Goal: Task Accomplishment & Management: Use online tool/utility

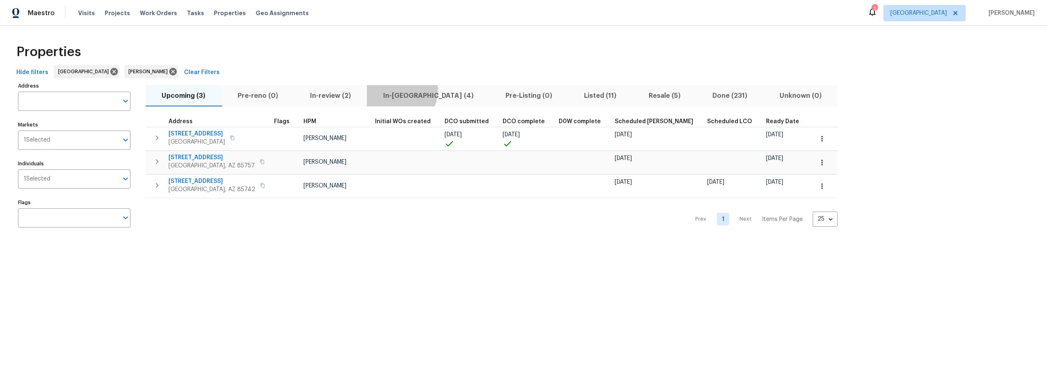
click at [400, 92] on span "In-reno (4)" at bounding box center [428, 95] width 112 height 11
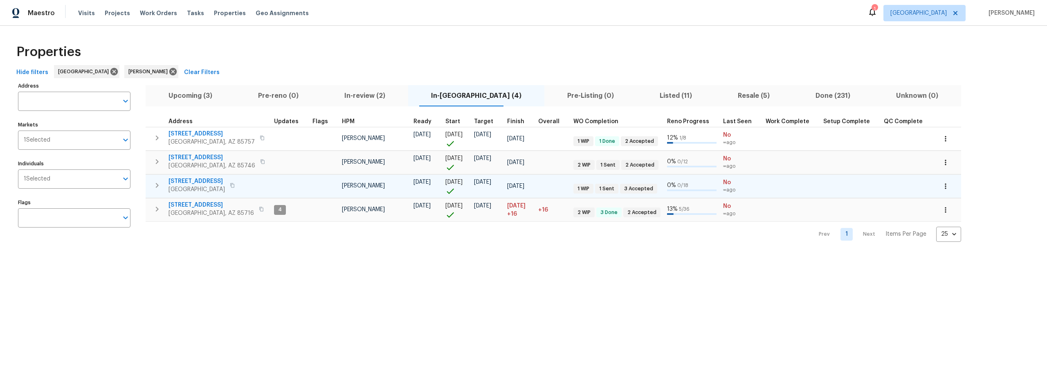
click at [160, 188] on icon "button" at bounding box center [157, 185] width 10 height 10
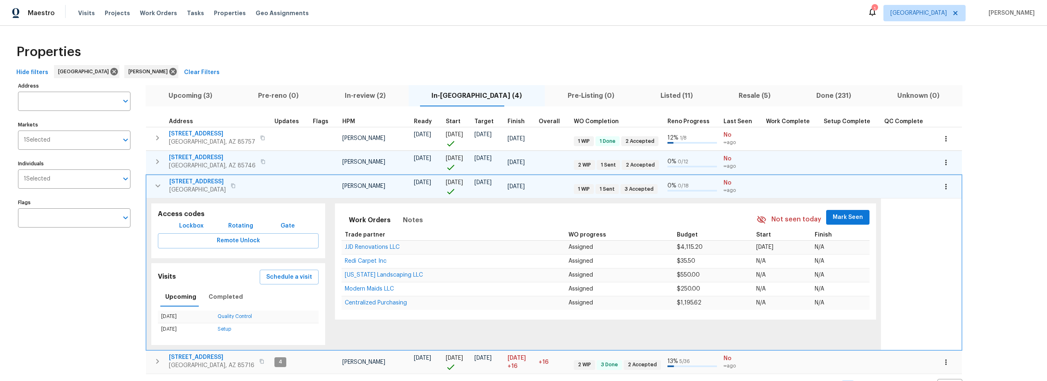
click at [159, 157] on icon "button" at bounding box center [158, 162] width 10 height 10
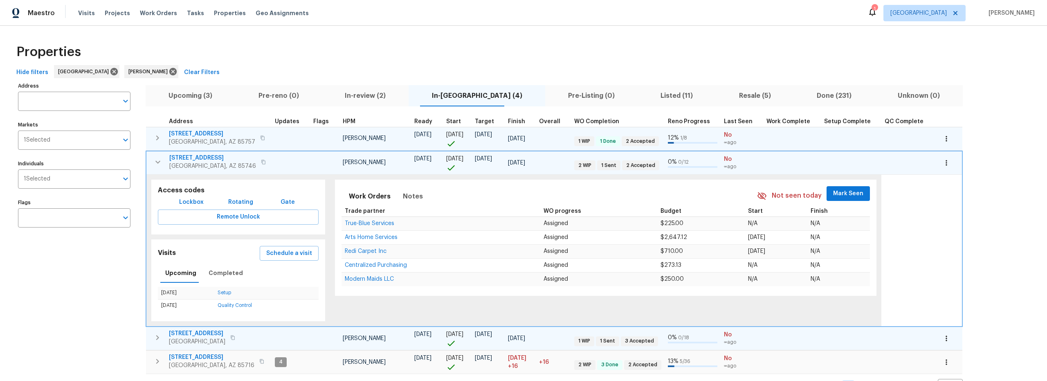
click at [158, 139] on icon "button" at bounding box center [158, 138] width 10 height 10
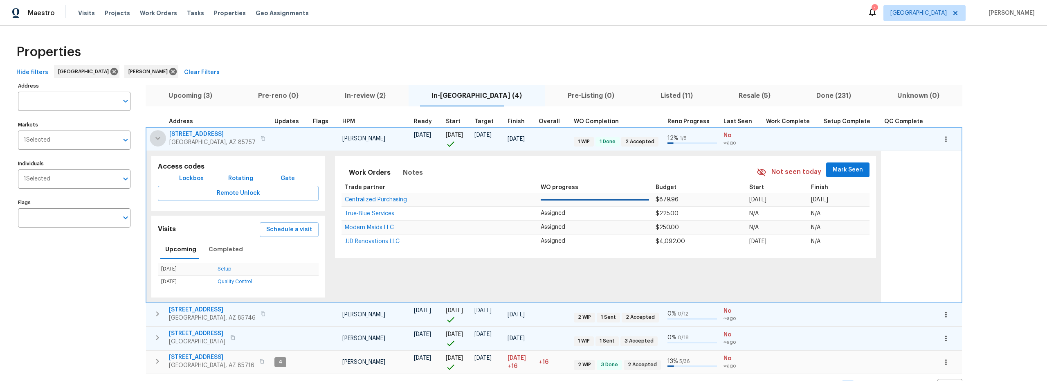
click at [157, 139] on icon "button" at bounding box center [157, 138] width 5 height 3
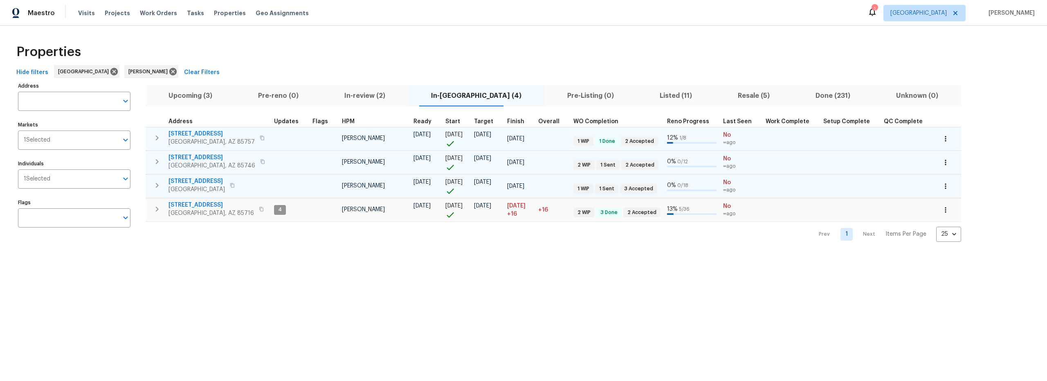
click at [162, 186] on button "button" at bounding box center [157, 185] width 16 height 16
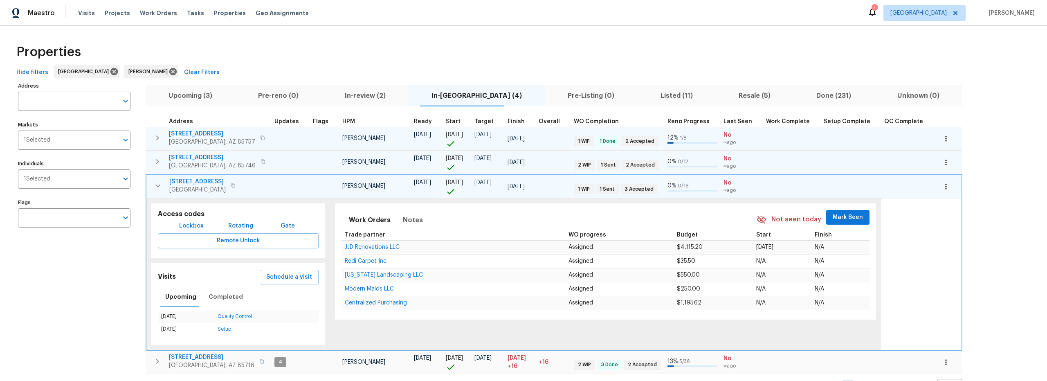
click at [160, 139] on icon "button" at bounding box center [158, 138] width 10 height 10
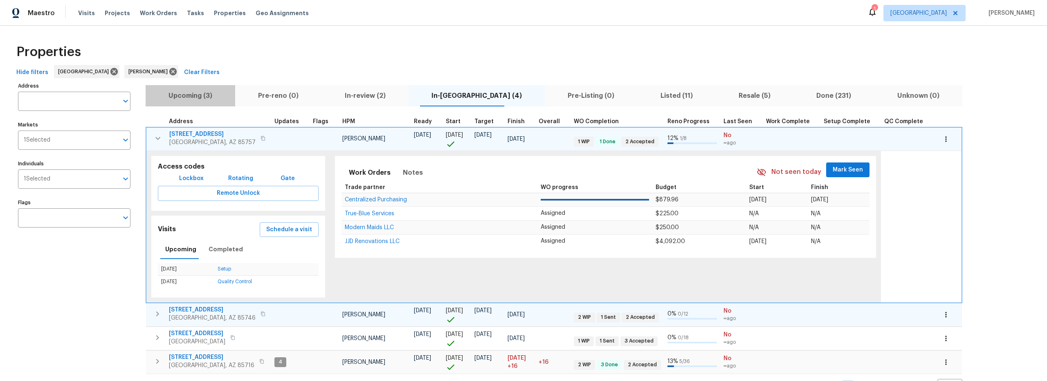
drag, startPoint x: 200, startPoint y: 98, endPoint x: 232, endPoint y: 110, distance: 34.7
click at [201, 98] on span "Upcoming (3)" at bounding box center [190, 95] width 80 height 11
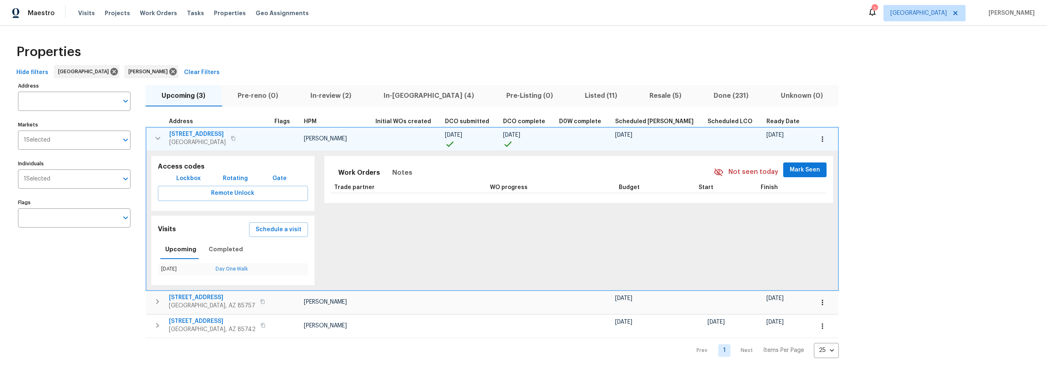
drag, startPoint x: 159, startPoint y: 139, endPoint x: 164, endPoint y: 139, distance: 5.7
click at [159, 139] on icon "button" at bounding box center [158, 138] width 10 height 10
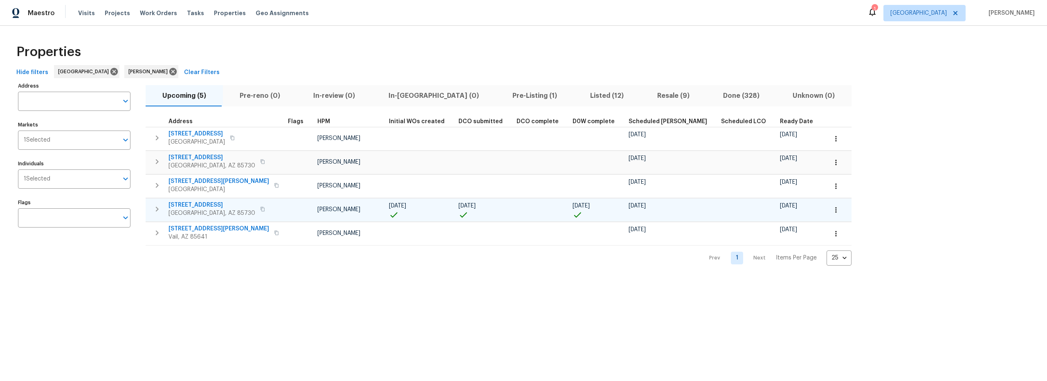
click at [832, 211] on icon "button" at bounding box center [836, 210] width 8 height 8
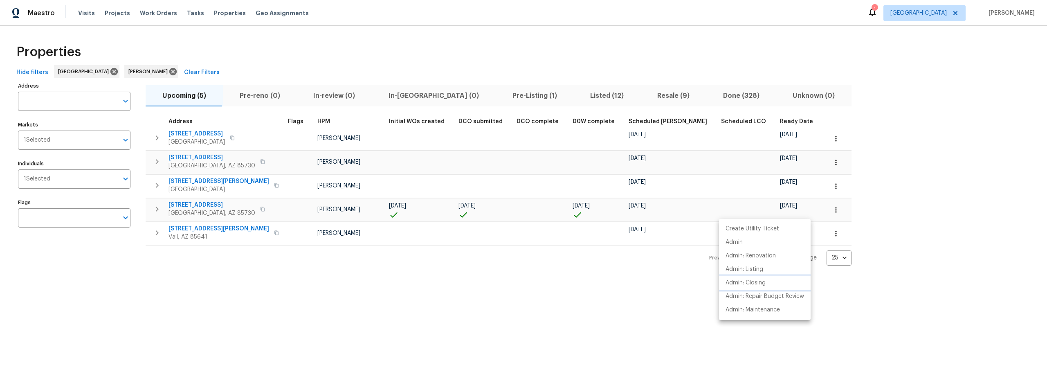
click at [751, 284] on p "Admin: Closing" at bounding box center [745, 282] width 40 height 9
click at [463, 99] on div at bounding box center [523, 190] width 1047 height 381
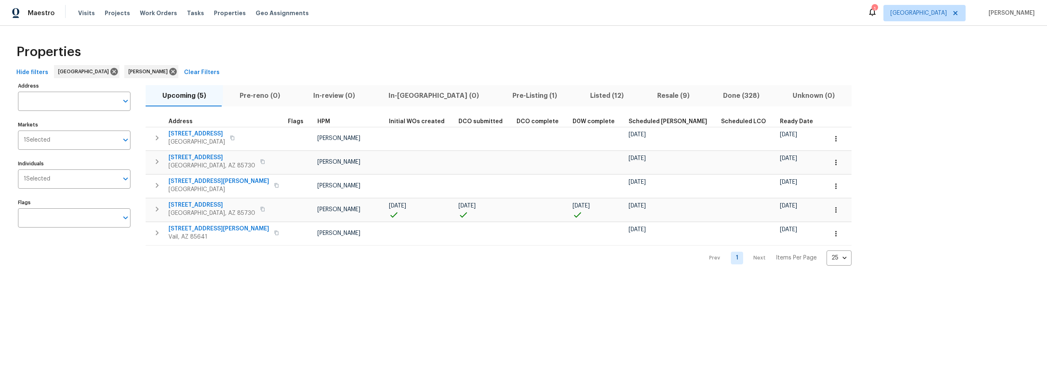
click at [500, 97] on span "Pre-Listing (1)" at bounding box center [534, 95] width 68 height 11
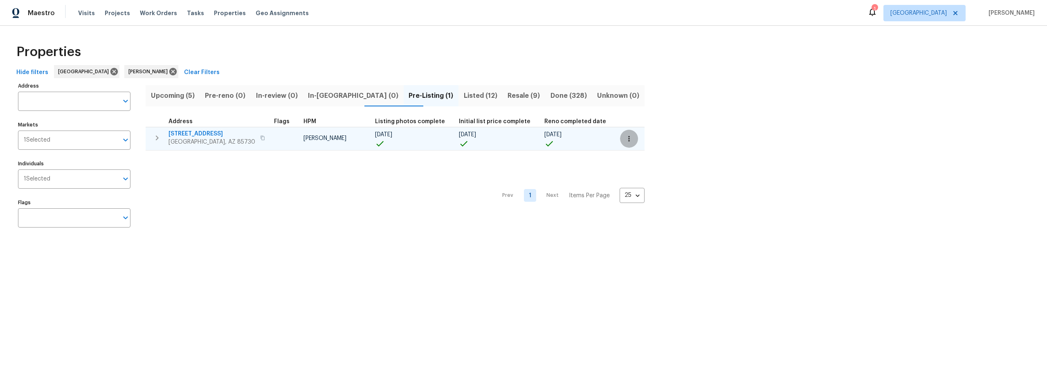
click at [625, 141] on icon "button" at bounding box center [629, 139] width 8 height 8
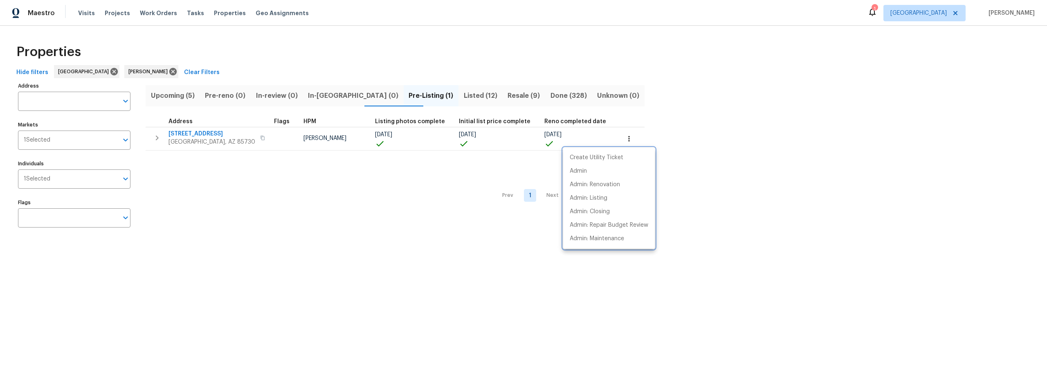
click at [163, 138] on div at bounding box center [523, 190] width 1047 height 381
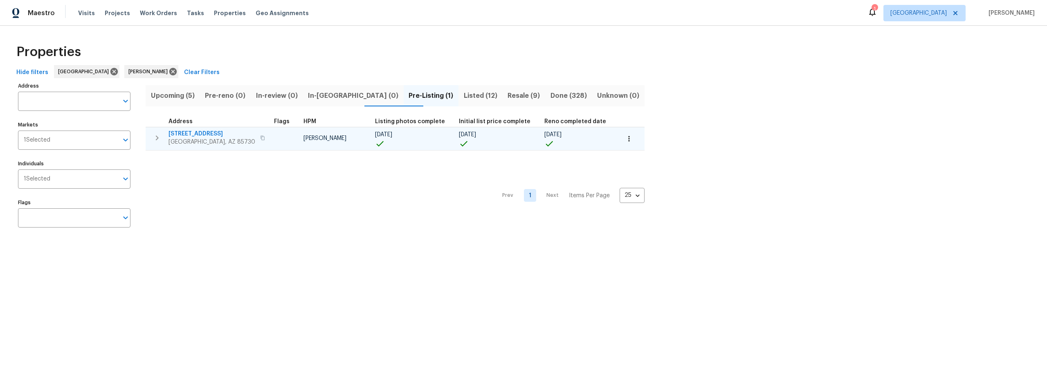
click at [157, 139] on icon "button" at bounding box center [157, 138] width 10 height 10
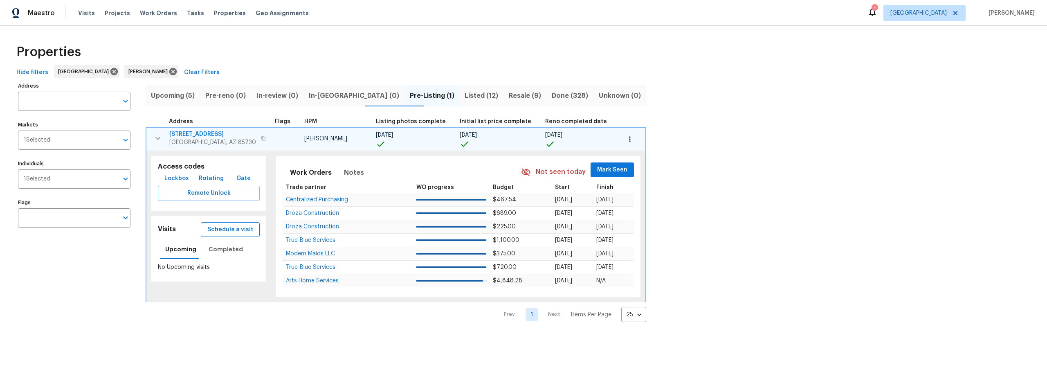
click at [237, 235] on button "Schedule a visit" at bounding box center [230, 229] width 59 height 15
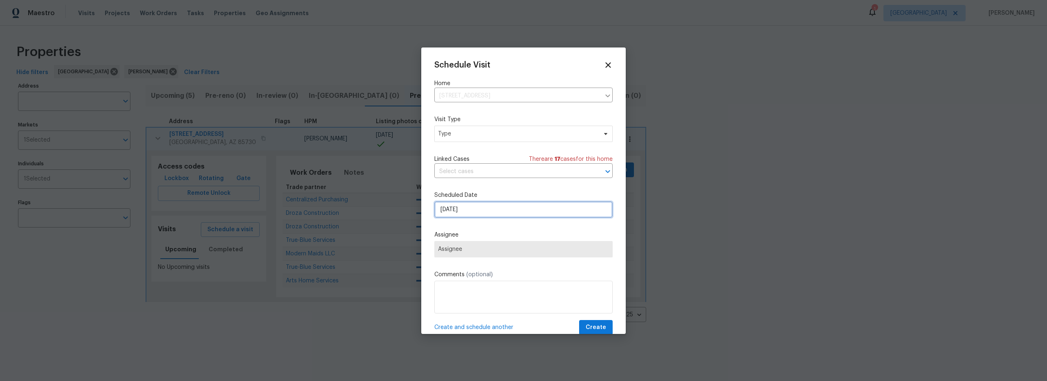
drag, startPoint x: 485, startPoint y: 206, endPoint x: 489, endPoint y: 209, distance: 5.0
click at [485, 206] on input "9/3/2025" at bounding box center [523, 209] width 178 height 16
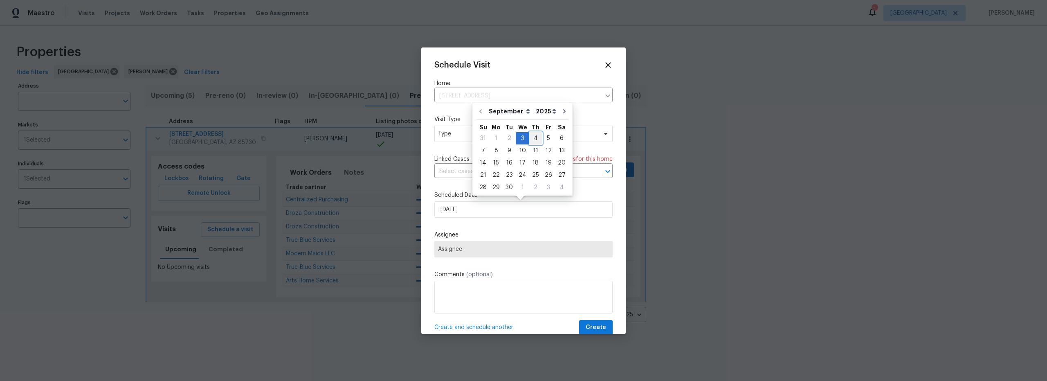
click at [535, 142] on div "4" at bounding box center [535, 137] width 13 height 11
type input "9/4/2025"
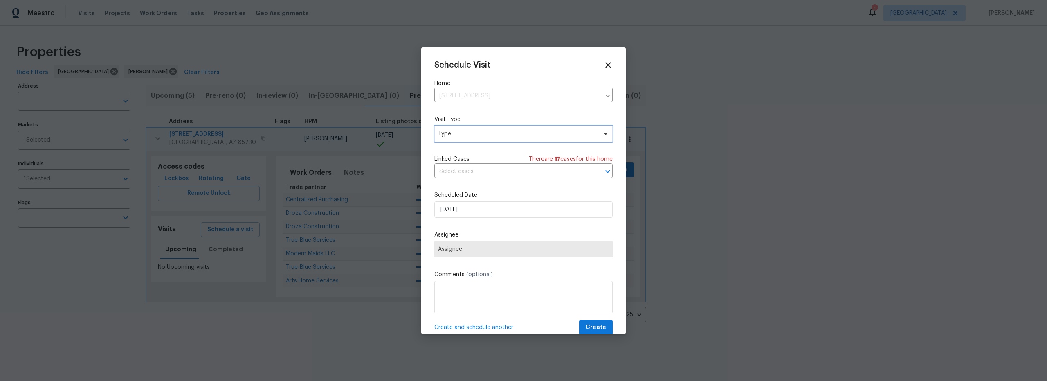
drag, startPoint x: 491, startPoint y: 135, endPoint x: 490, endPoint y: 140, distance: 4.5
click at [491, 135] on span "Type" at bounding box center [517, 134] width 159 height 8
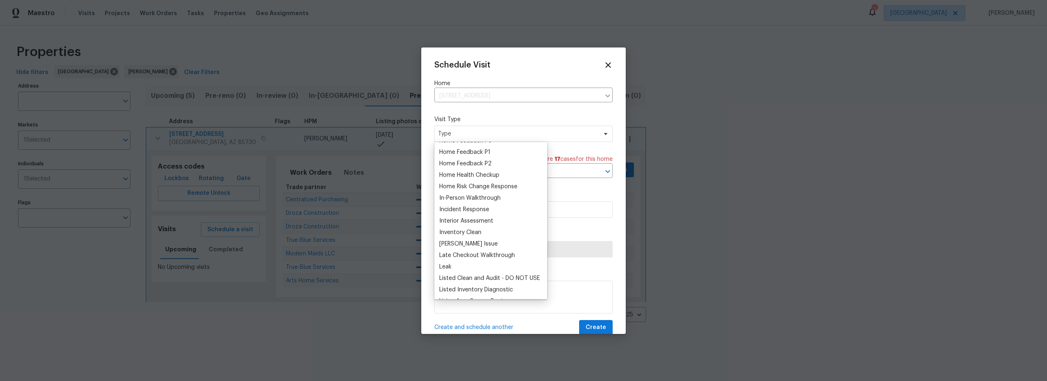
scroll to position [268, 0]
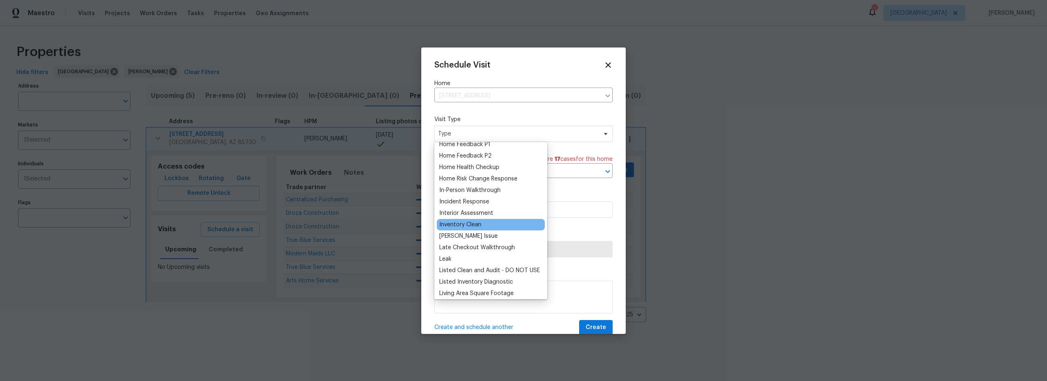
click at [476, 226] on div "Inventory Clean" at bounding box center [460, 224] width 42 height 8
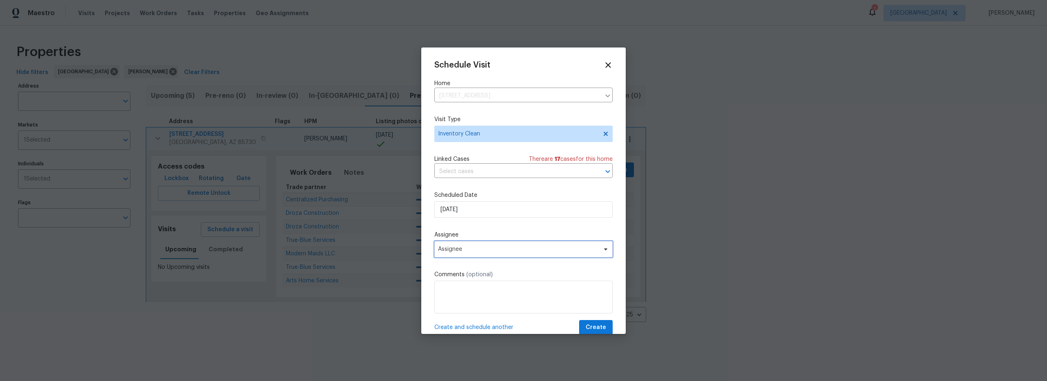
click at [502, 251] on span "Assignee" at bounding box center [518, 249] width 160 height 7
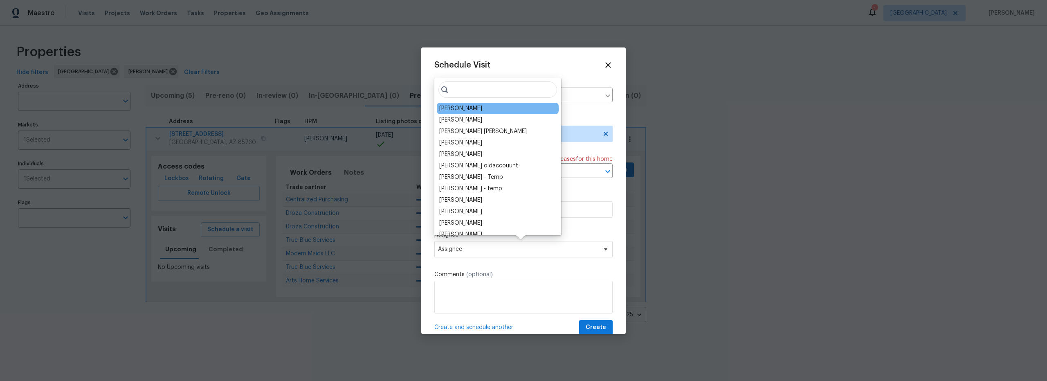
click at [460, 112] on div "[PERSON_NAME]" at bounding box center [460, 108] width 43 height 8
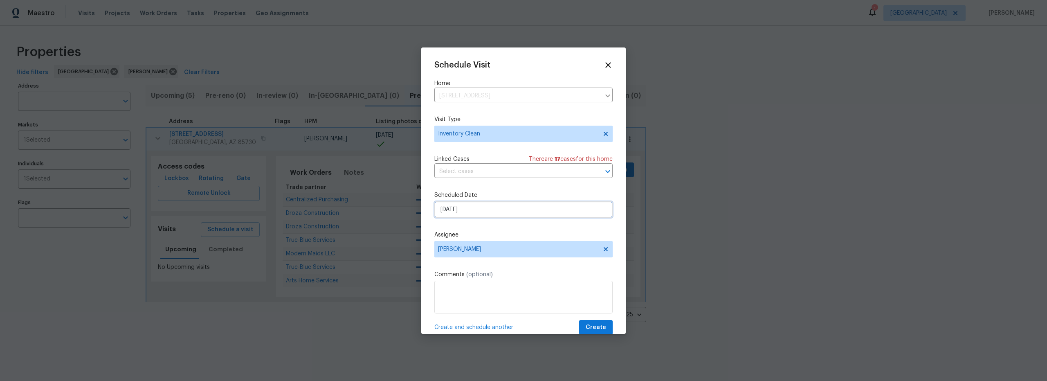
click at [540, 215] on input "9/4/2025" at bounding box center [523, 209] width 178 height 16
drag, startPoint x: 539, startPoint y: 230, endPoint x: 546, endPoint y: 240, distance: 12.3
click at [539, 230] on div "Schedule Visit Home 3960 S Cedarwood Way, Tucson, AZ 85730 ​ Visit Type Invento…" at bounding box center [523, 198] width 178 height 274
click at [590, 326] on span "Create" at bounding box center [595, 327] width 20 height 10
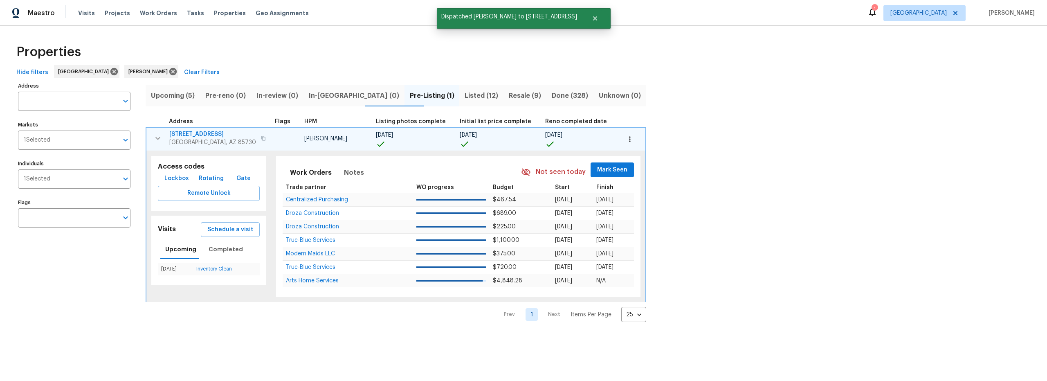
click at [464, 96] on span "Listed (12)" at bounding box center [481, 95] width 34 height 11
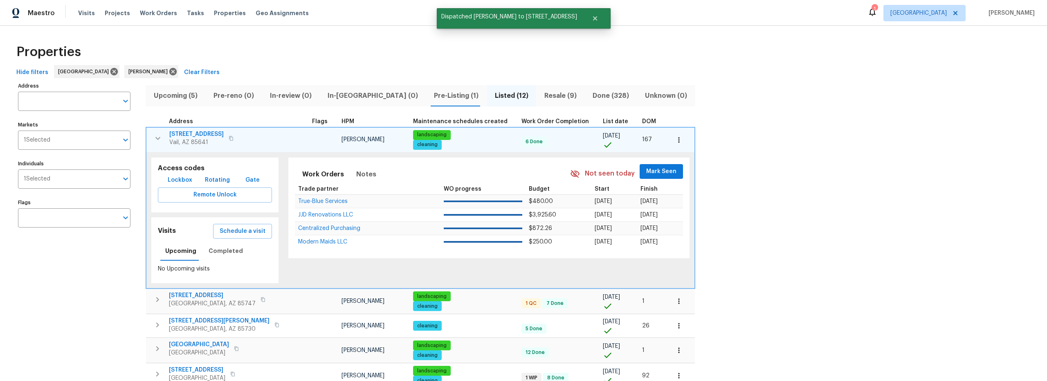
click at [154, 137] on icon "button" at bounding box center [158, 138] width 10 height 10
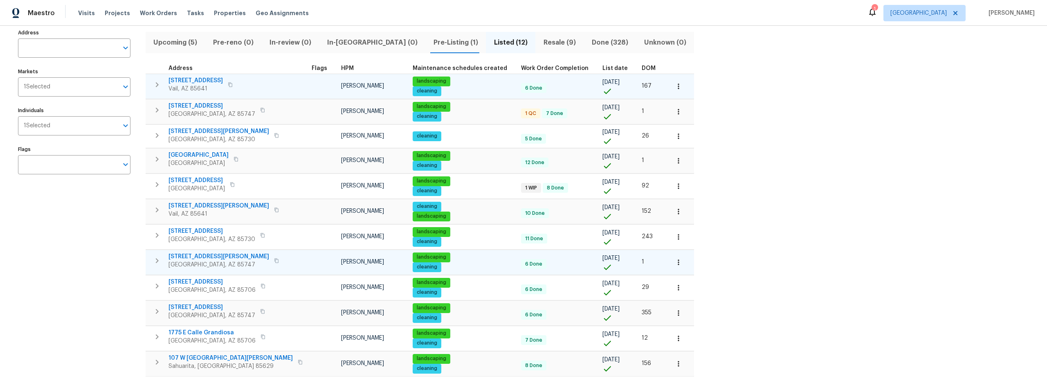
scroll to position [88, 0]
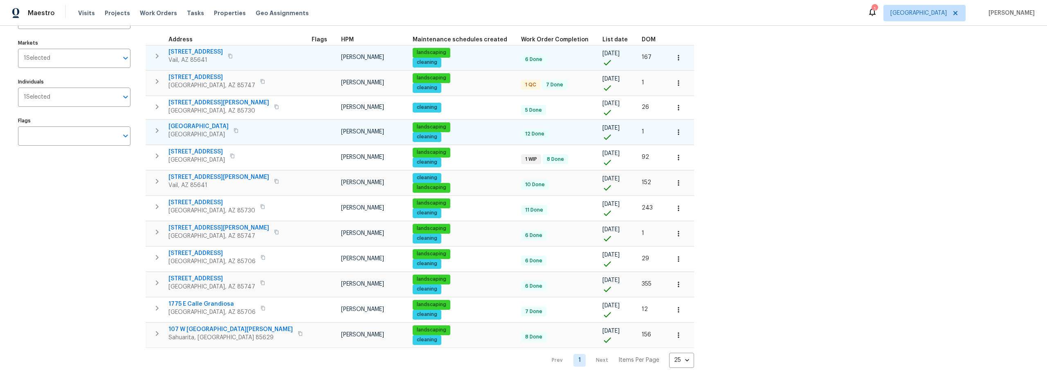
click at [156, 126] on icon "button" at bounding box center [157, 131] width 10 height 10
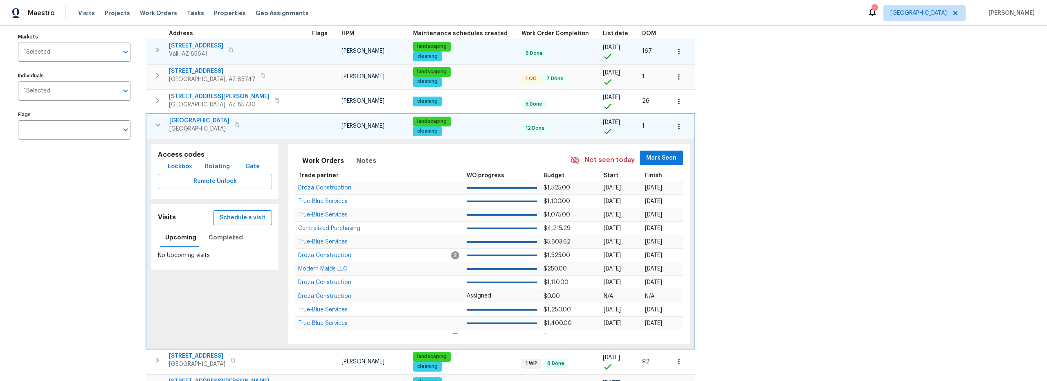
click at [236, 219] on span "Schedule a visit" at bounding box center [243, 218] width 46 height 10
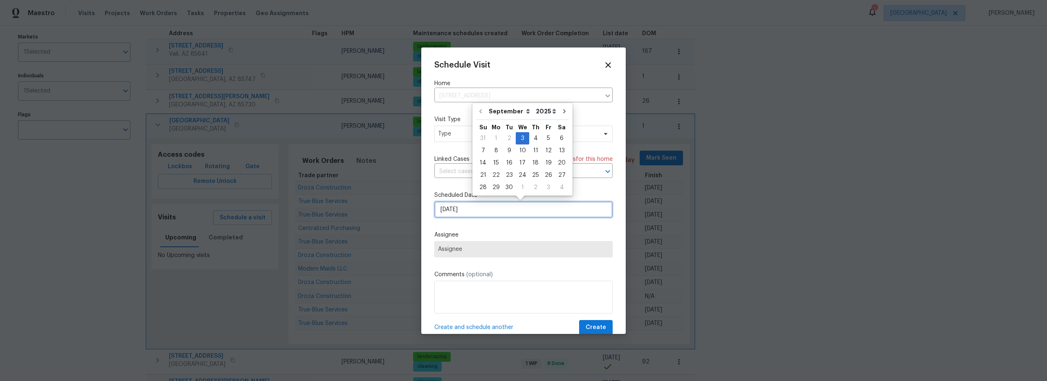
click at [498, 214] on input "9/3/2025" at bounding box center [523, 209] width 178 height 16
click at [534, 138] on div "4" at bounding box center [535, 137] width 13 height 11
type input "9/4/2025"
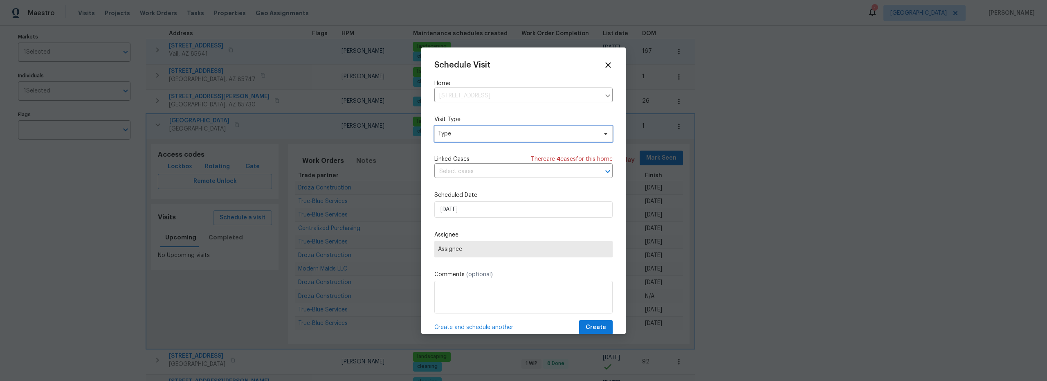
click at [498, 132] on span "Type" at bounding box center [517, 134] width 159 height 8
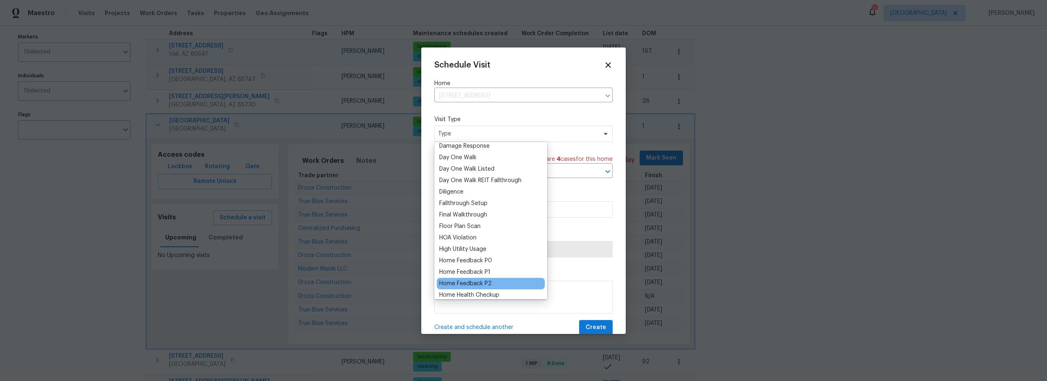
scroll to position [251, 0]
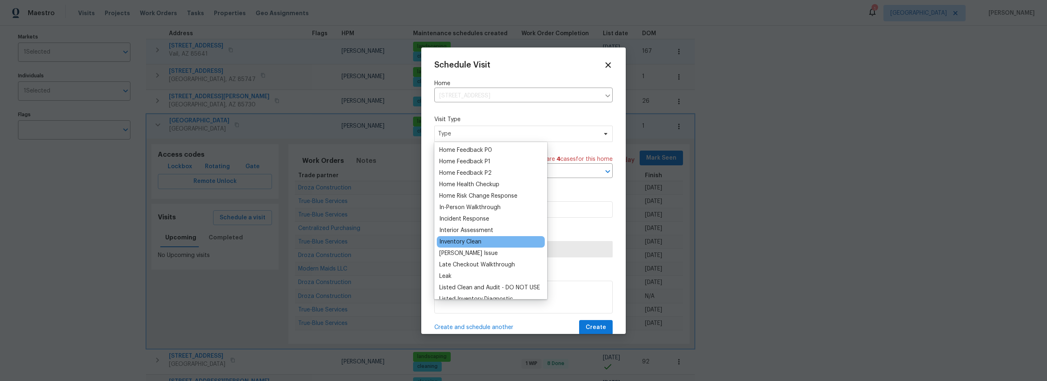
click at [471, 241] on div "Inventory Clean" at bounding box center [460, 242] width 42 height 8
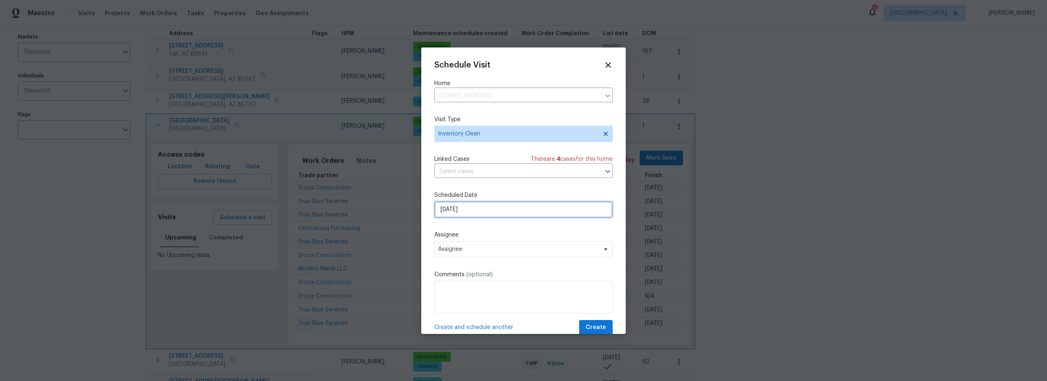
click at [492, 211] on input "9/4/2025" at bounding box center [523, 209] width 178 height 16
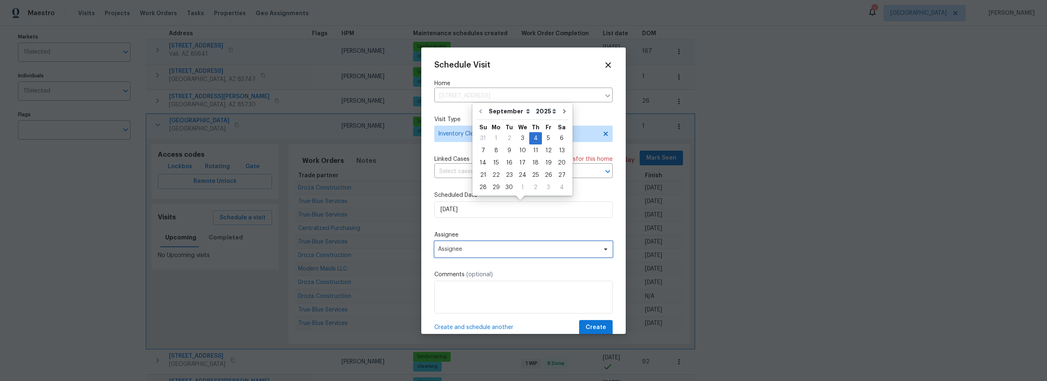
click at [496, 245] on span "Assignee" at bounding box center [523, 249] width 178 height 16
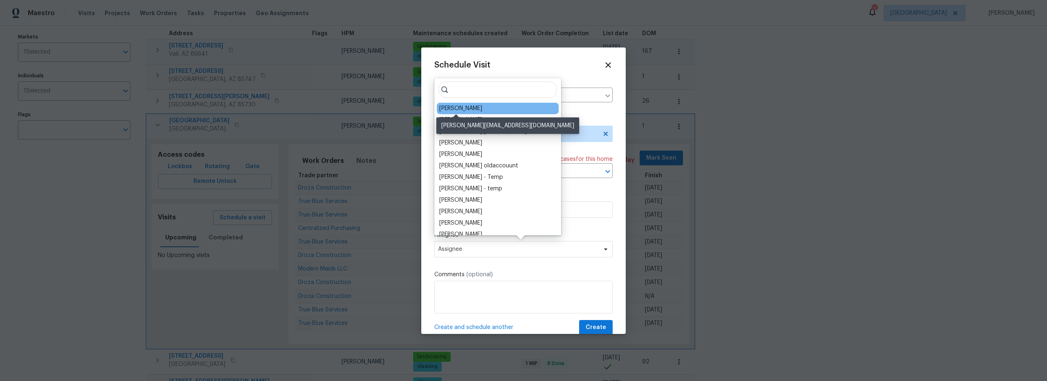
click at [464, 110] on div "[PERSON_NAME]" at bounding box center [460, 108] width 43 height 8
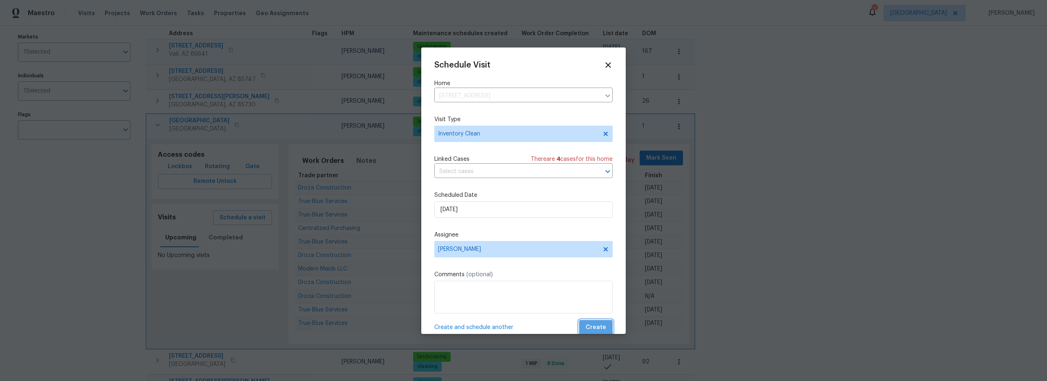
click at [590, 325] on span "Create" at bounding box center [595, 327] width 20 height 10
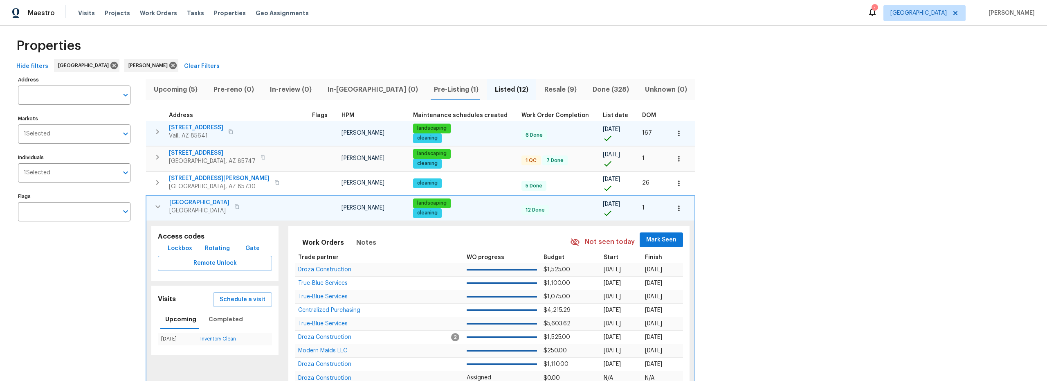
scroll to position [0, 0]
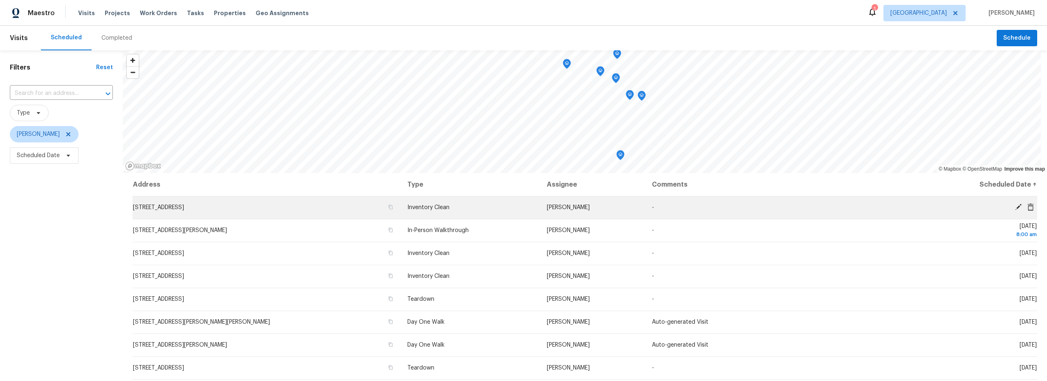
click at [1015, 207] on icon at bounding box center [1018, 207] width 7 height 7
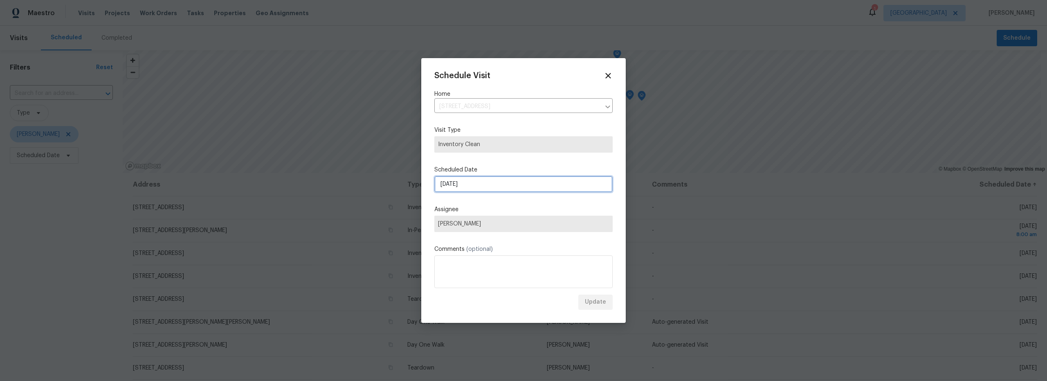
click at [486, 189] on input "9/3/2025" at bounding box center [523, 184] width 178 height 16
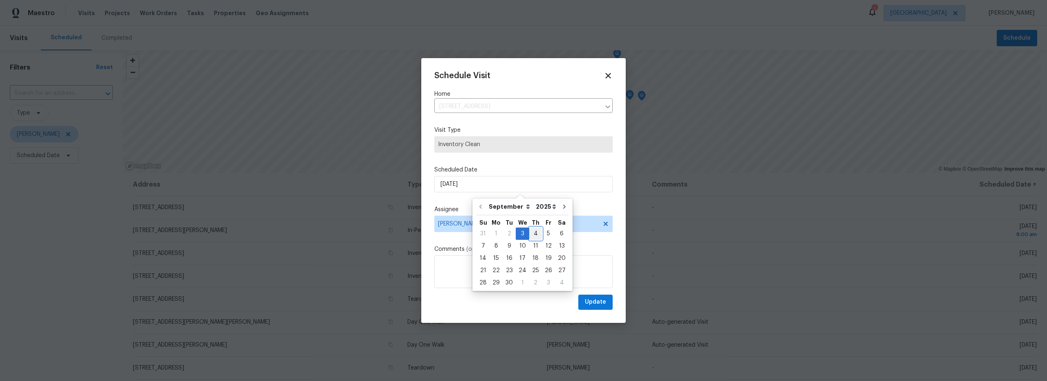
drag, startPoint x: 534, startPoint y: 233, endPoint x: 537, endPoint y: 236, distance: 4.2
click at [534, 234] on div "4" at bounding box center [535, 233] width 13 height 11
type input "9/4/2025"
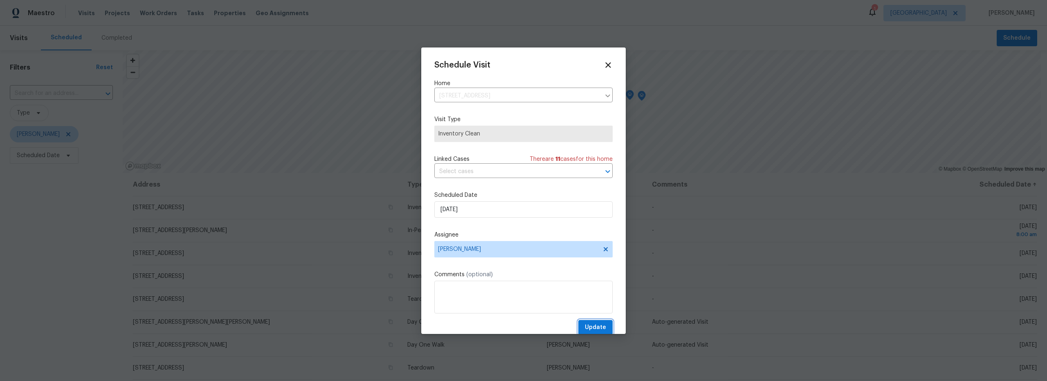
drag, startPoint x: 587, startPoint y: 325, endPoint x: 575, endPoint y: 323, distance: 12.1
click at [587, 326] on span "Update" at bounding box center [595, 327] width 21 height 10
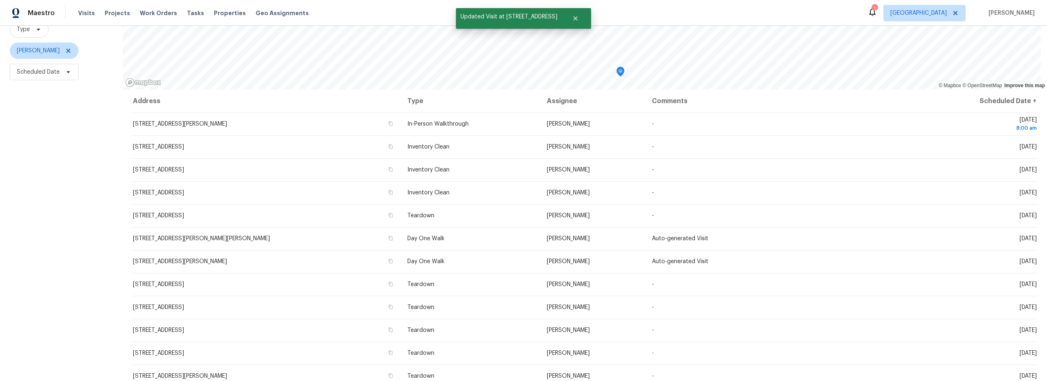
scroll to position [96, 0]
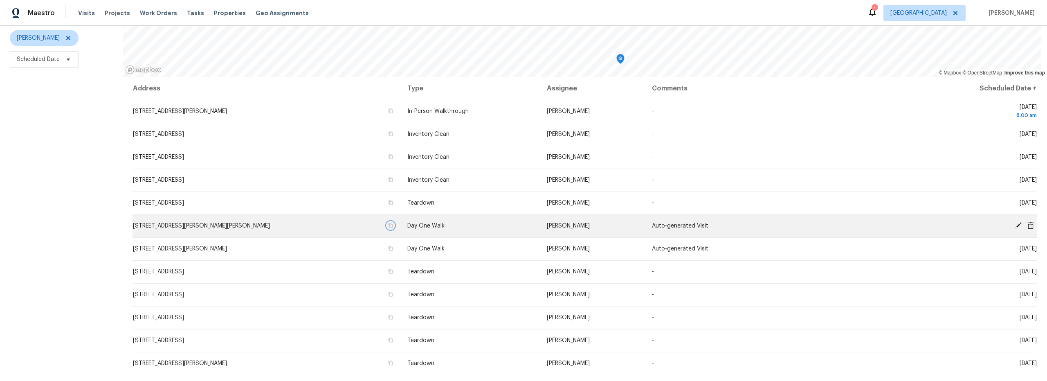
drag, startPoint x: 393, startPoint y: 225, endPoint x: 381, endPoint y: 231, distance: 13.3
click at [393, 225] on icon "button" at bounding box center [390, 225] width 5 height 5
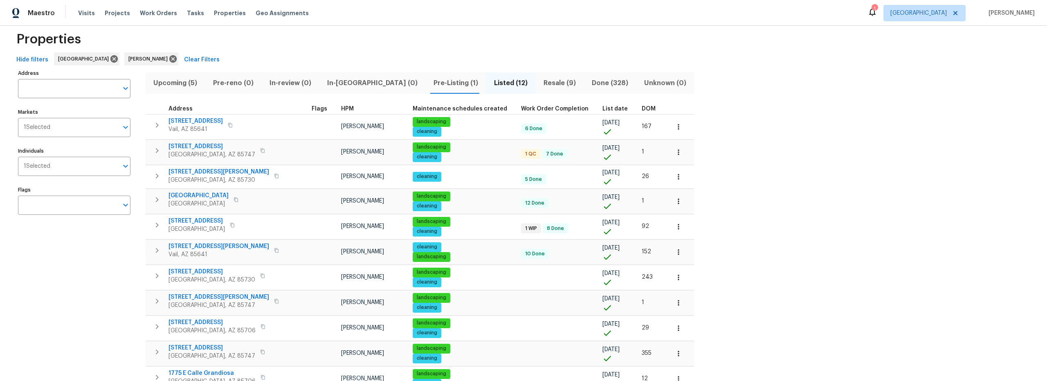
scroll to position [29, 0]
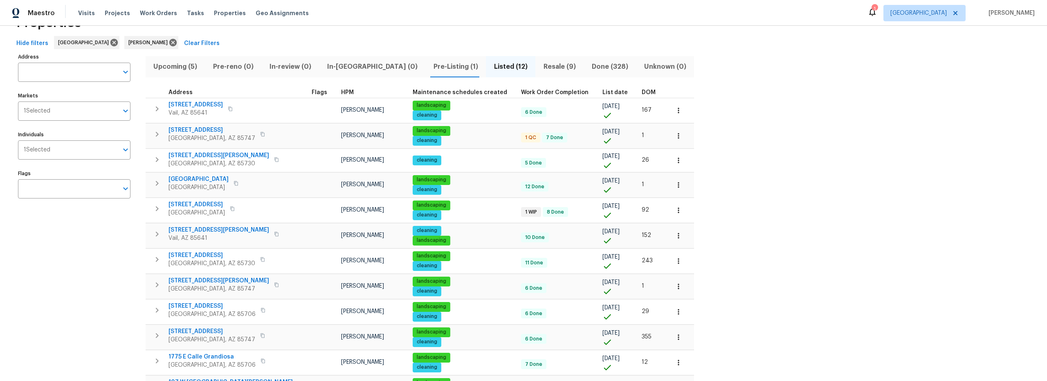
click at [177, 66] on span "Upcoming (5)" at bounding box center [175, 66] width 50 height 11
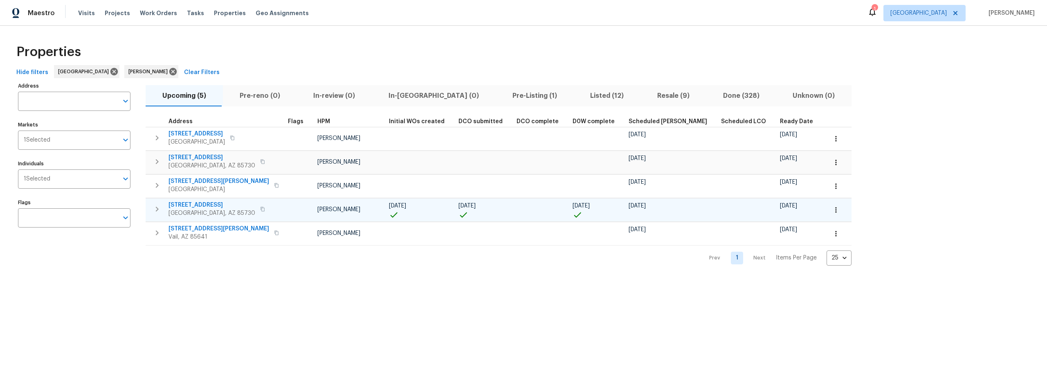
click at [193, 204] on span "[STREET_ADDRESS]" at bounding box center [211, 205] width 87 height 8
drag, startPoint x: 160, startPoint y: 209, endPoint x: 172, endPoint y: 215, distance: 12.8
click at [160, 209] on icon "button" at bounding box center [157, 209] width 10 height 10
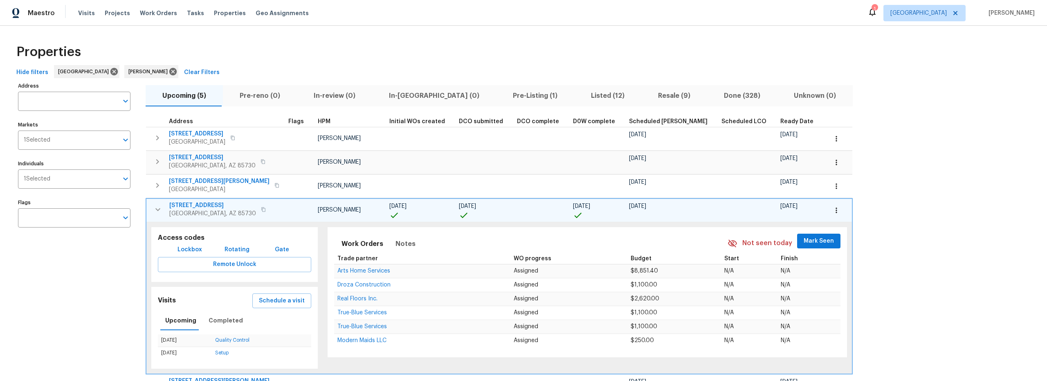
click at [191, 249] on span "Lockbox" at bounding box center [189, 250] width 25 height 10
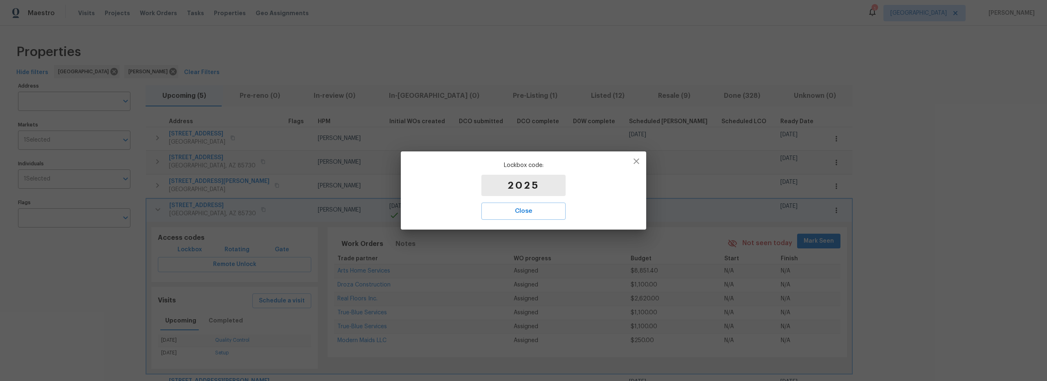
click at [629, 172] on div "Lockbox code: 2025 Close" at bounding box center [523, 190] width 245 height 78
click at [639, 164] on icon "button" at bounding box center [636, 161] width 10 height 10
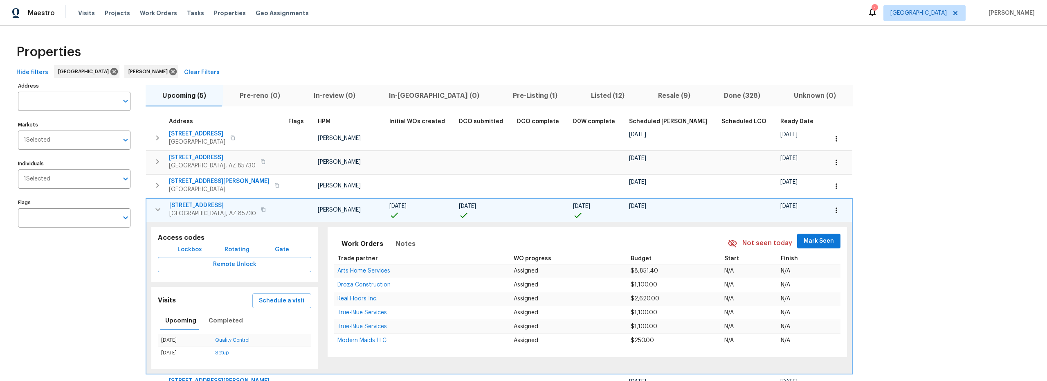
click at [158, 211] on icon "button" at bounding box center [158, 209] width 10 height 10
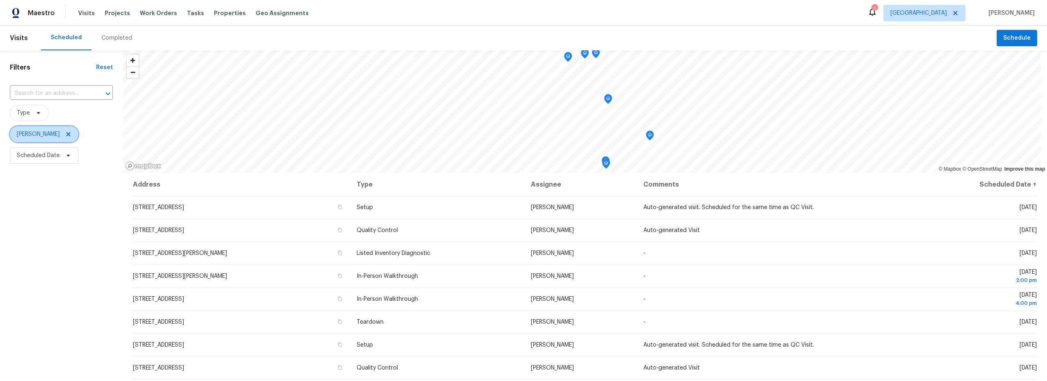
click at [65, 135] on icon at bounding box center [68, 134] width 7 height 7
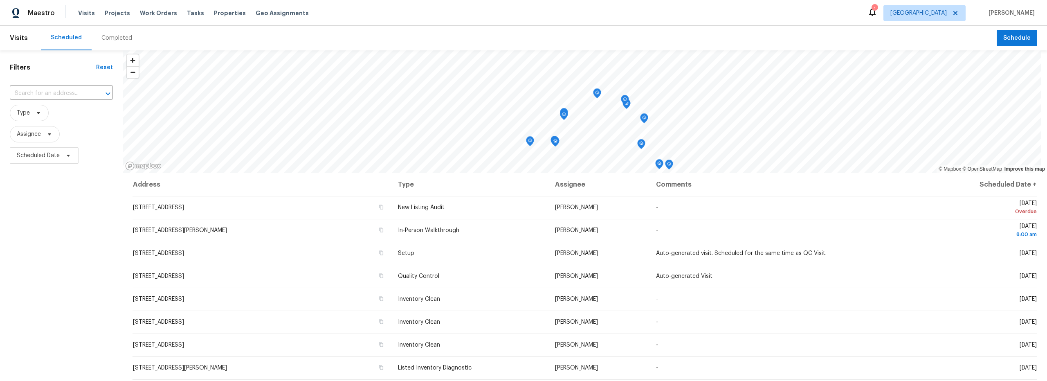
click at [117, 40] on div "Completed" at bounding box center [116, 38] width 31 height 8
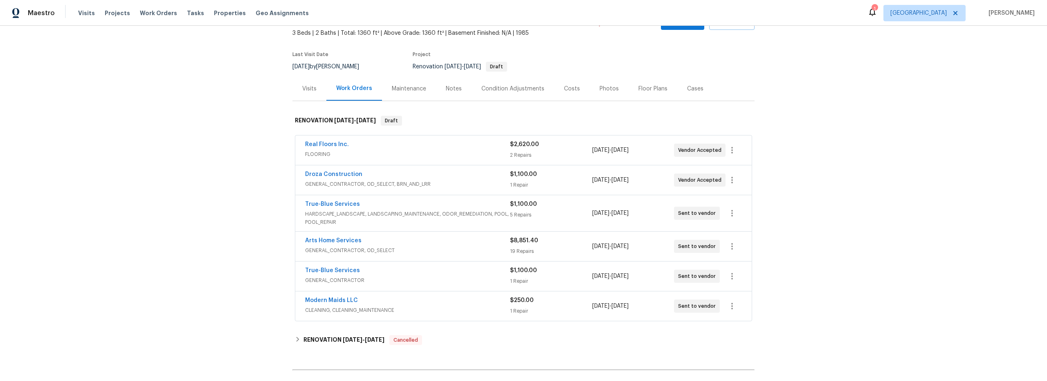
scroll to position [50, 0]
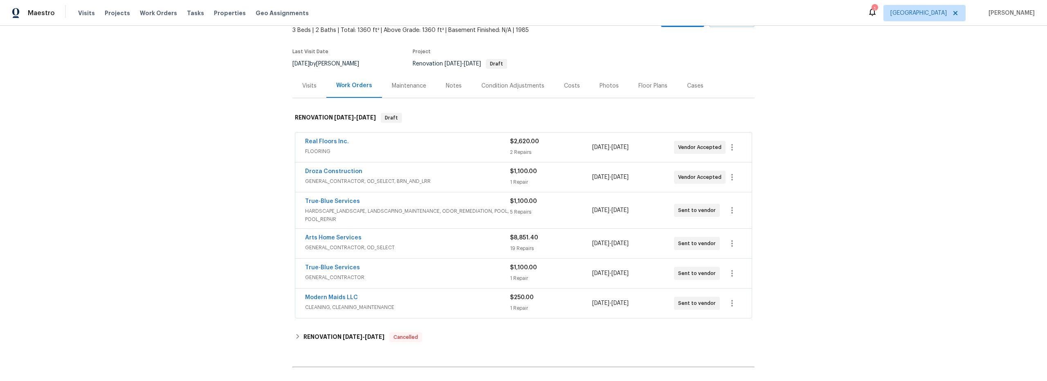
click at [573, 86] on div "Costs" at bounding box center [572, 86] width 36 height 24
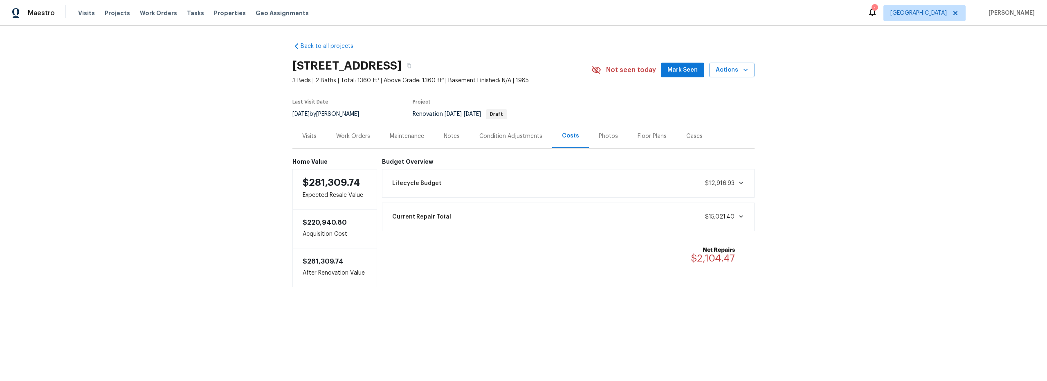
click at [451, 137] on div "Notes" at bounding box center [452, 136] width 16 height 8
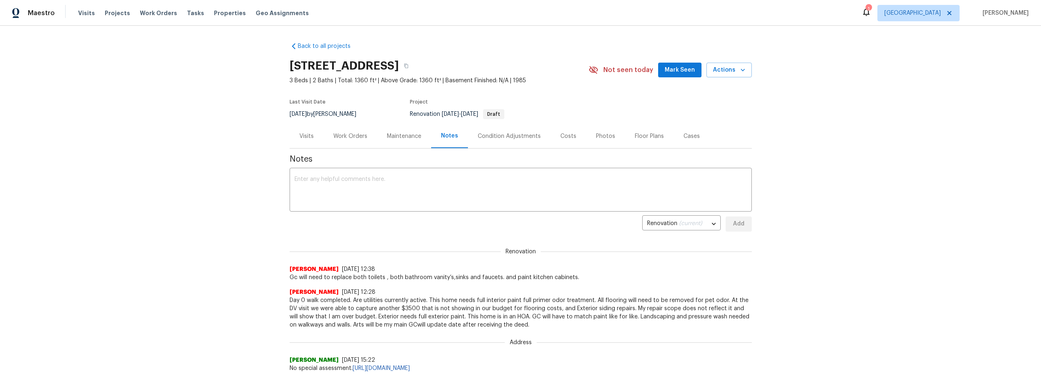
click at [349, 136] on div "Work Orders" at bounding box center [350, 136] width 34 height 8
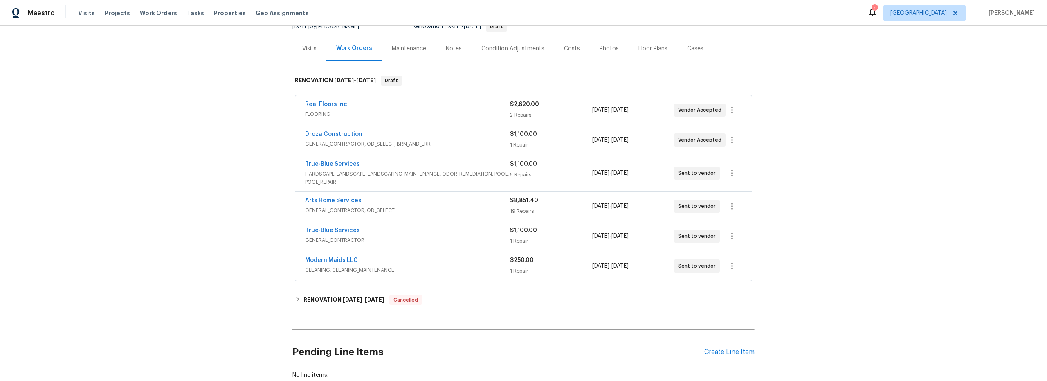
scroll to position [94, 0]
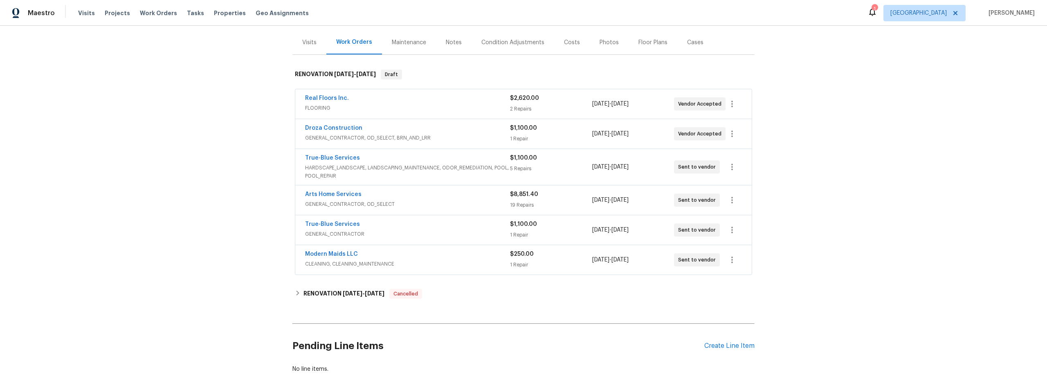
click at [564, 43] on div "Costs" at bounding box center [572, 42] width 16 height 8
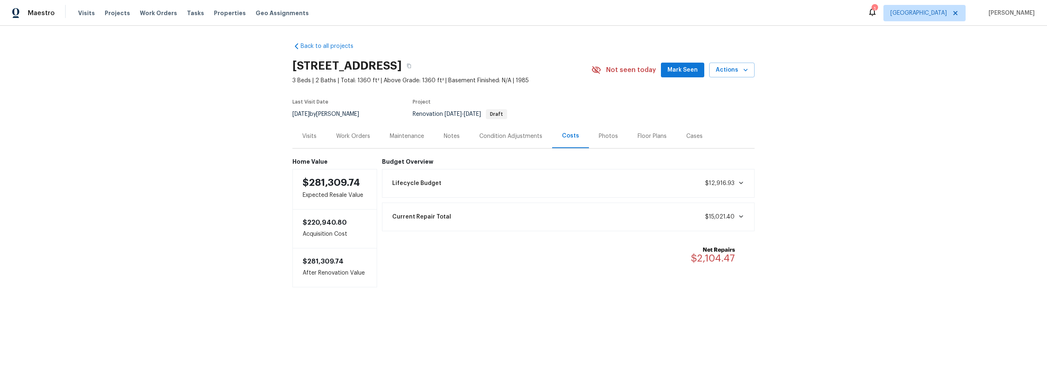
drag, startPoint x: 348, startPoint y: 136, endPoint x: 364, endPoint y: 142, distance: 17.9
click at [348, 136] on div "Work Orders" at bounding box center [353, 136] width 34 height 8
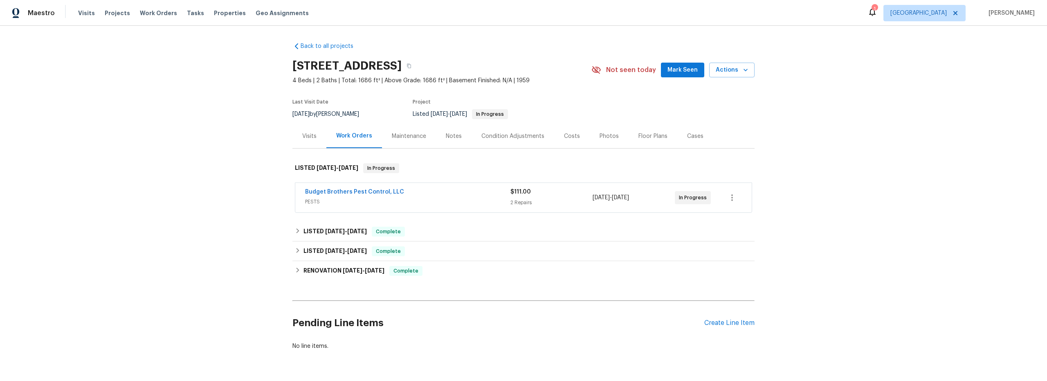
click at [439, 196] on div "Budget Brothers Pest Control, LLC" at bounding box center [407, 193] width 205 height 10
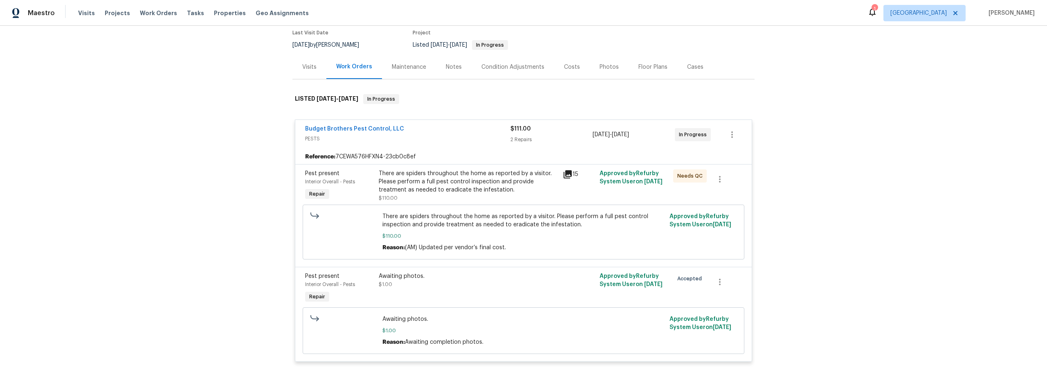
scroll to position [53, 0]
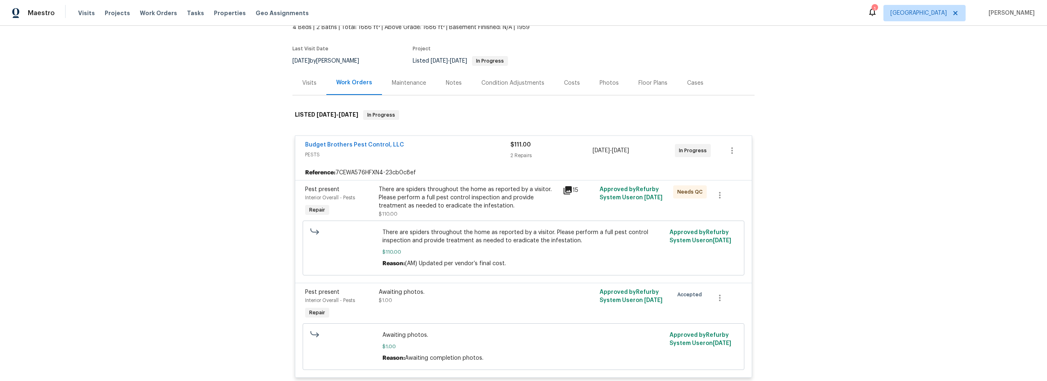
click at [565, 190] on icon at bounding box center [567, 190] width 8 height 8
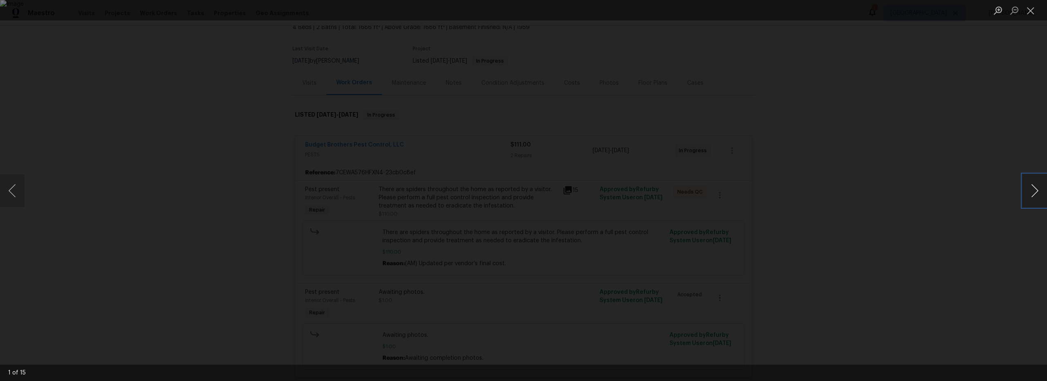
click at [1033, 193] on button "Next image" at bounding box center [1034, 190] width 25 height 33
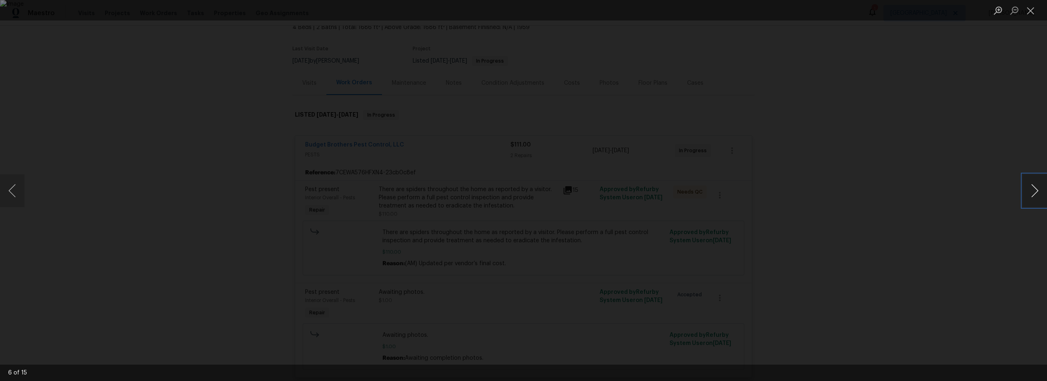
click at [1033, 193] on button "Next image" at bounding box center [1034, 190] width 25 height 33
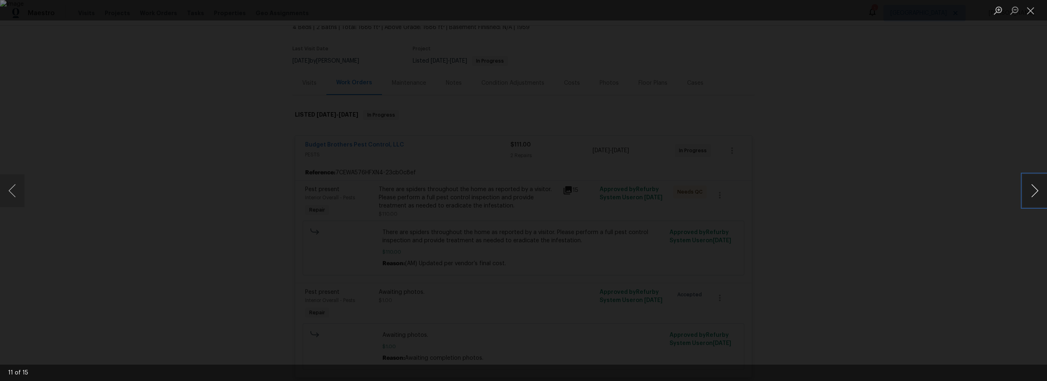
click at [1033, 193] on button "Next image" at bounding box center [1034, 190] width 25 height 33
drag, startPoint x: 18, startPoint y: 193, endPoint x: 66, endPoint y: 200, distance: 48.8
click at [18, 193] on button "Previous image" at bounding box center [12, 190] width 25 height 33
click at [1030, 14] on button "Close lightbox" at bounding box center [1030, 10] width 16 height 14
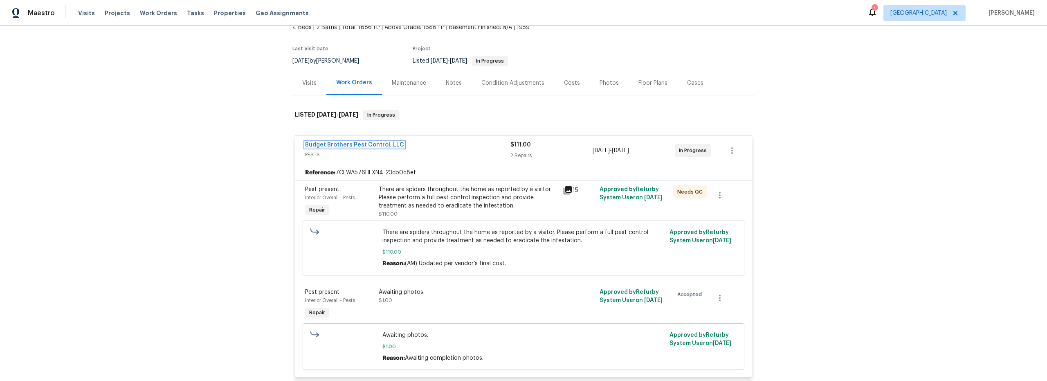
click at [370, 144] on link "Budget Brothers Pest Control, LLC" at bounding box center [354, 145] width 99 height 6
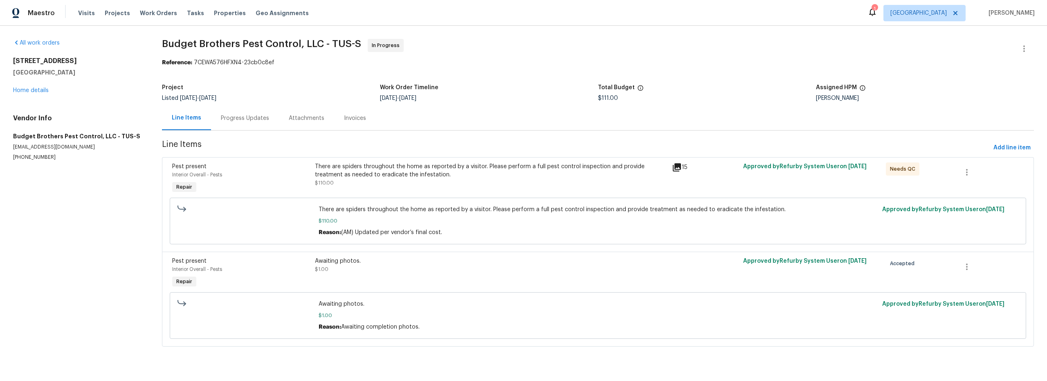
click at [262, 121] on div "Progress Updates" at bounding box center [245, 118] width 48 height 8
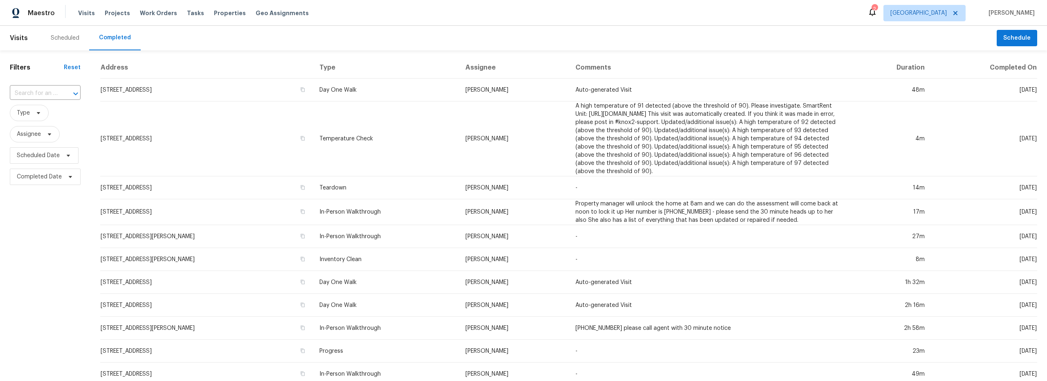
click at [73, 39] on div "Scheduled" at bounding box center [65, 38] width 29 height 8
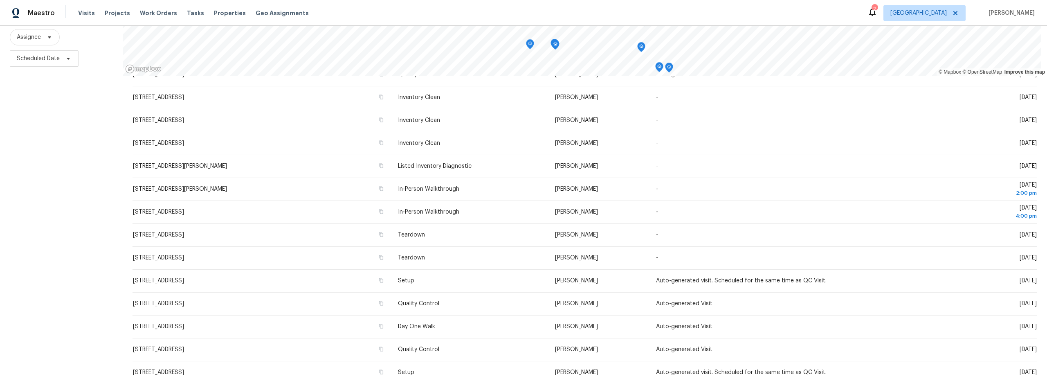
scroll to position [198, 0]
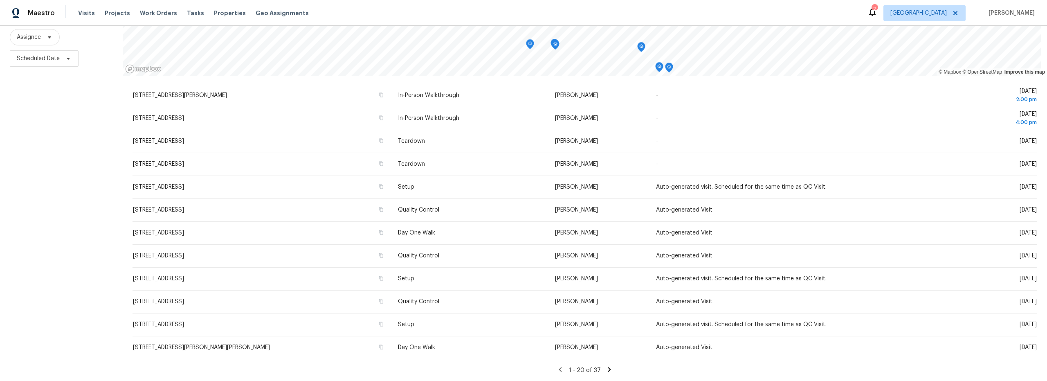
click at [608, 367] on icon at bounding box center [609, 369] width 3 height 4
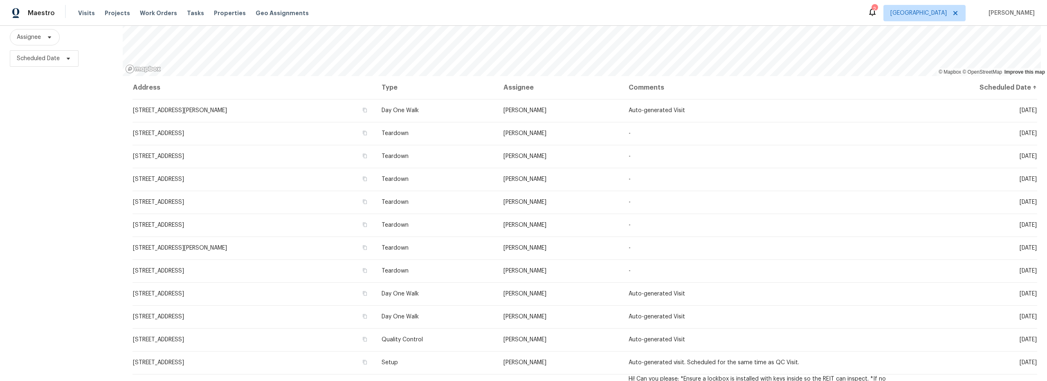
scroll to position [0, 0]
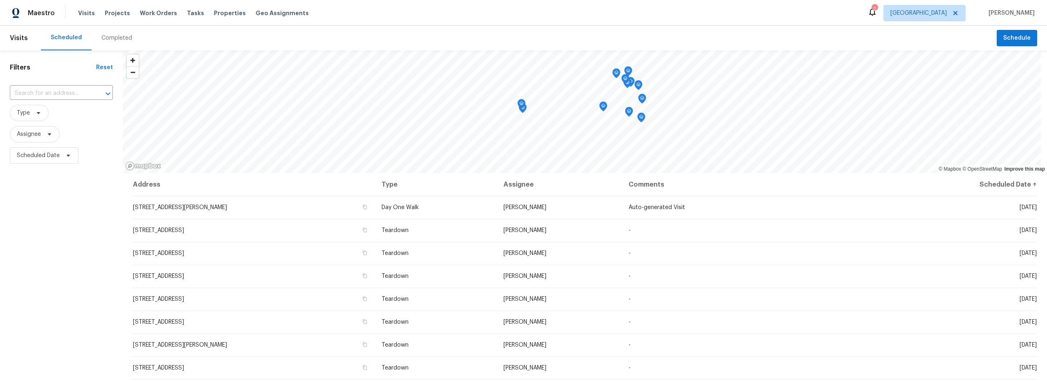
click at [110, 41] on div "Completed" at bounding box center [116, 38] width 31 height 8
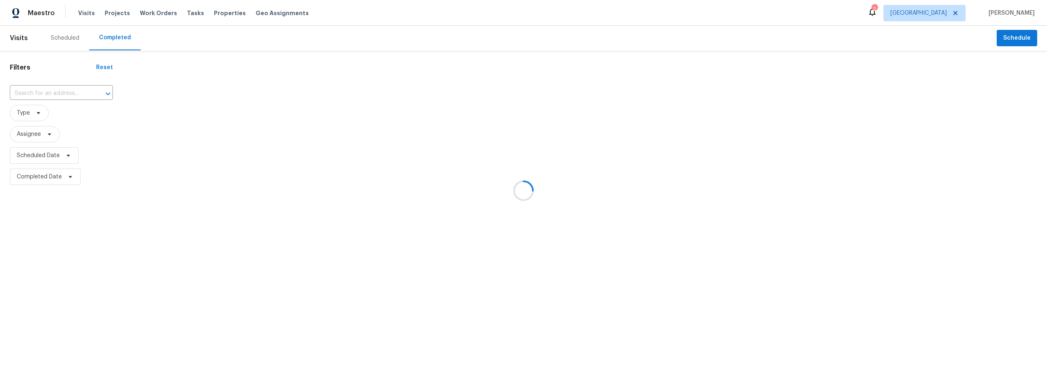
click at [63, 38] on div at bounding box center [523, 190] width 1047 height 381
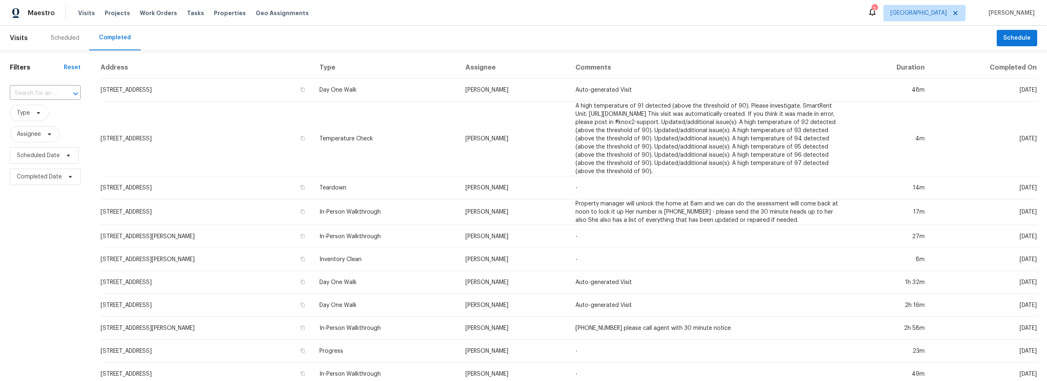
click at [62, 34] on div "Scheduled" at bounding box center [65, 38] width 29 height 8
